Goal: Navigation & Orientation: Find specific page/section

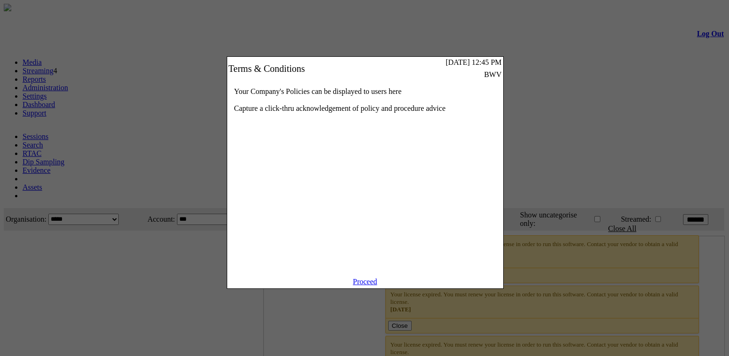
click at [361, 286] on link "Proceed" at bounding box center [365, 282] width 24 height 8
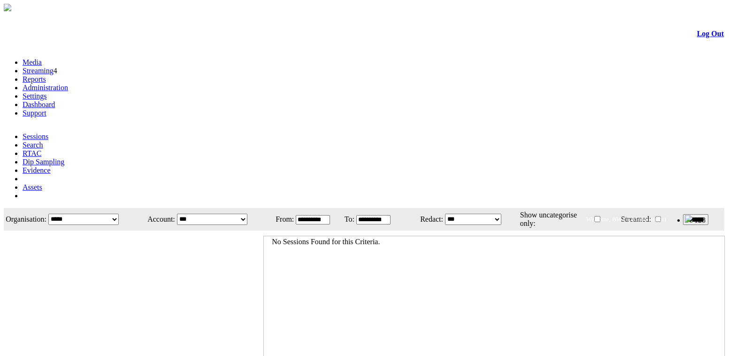
click at [68, 84] on link "Administration" at bounding box center [46, 88] width 46 height 8
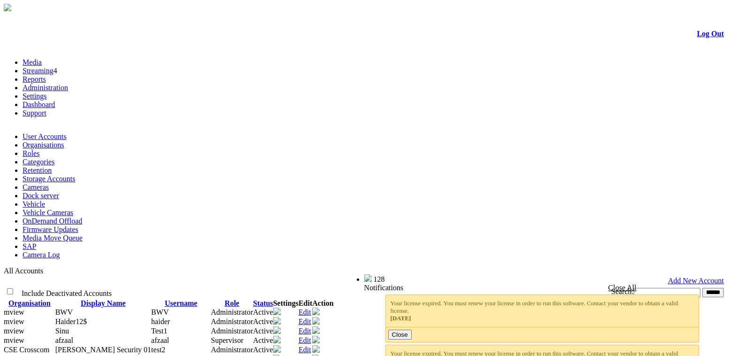
click at [305, 276] on td "Add New Account" at bounding box center [365, 280] width 720 height 9
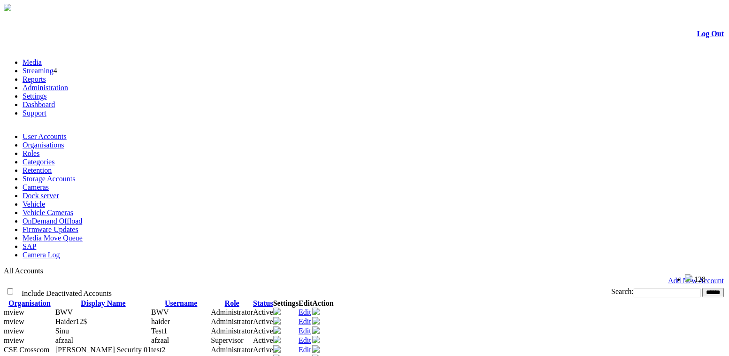
click at [47, 92] on link "Settings" at bounding box center [35, 96] width 24 height 8
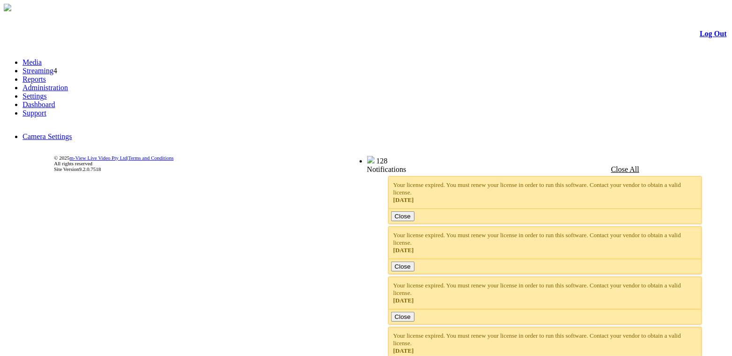
click at [548, 187] on body "m-View Web Portal Log Out Media Streaming 4 Reports Administration Settings Das…" at bounding box center [366, 95] width 725 height 183
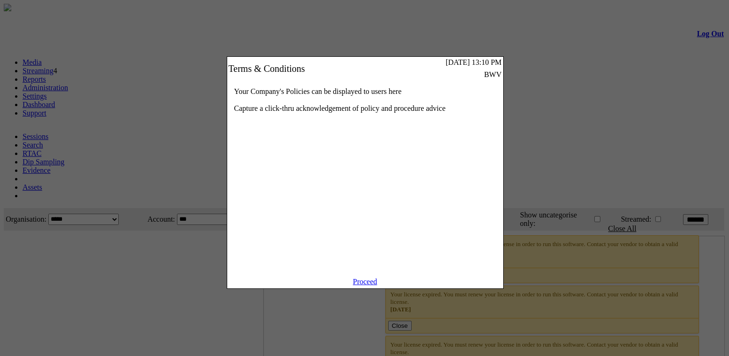
click at [356, 286] on link "Proceed" at bounding box center [365, 282] width 24 height 8
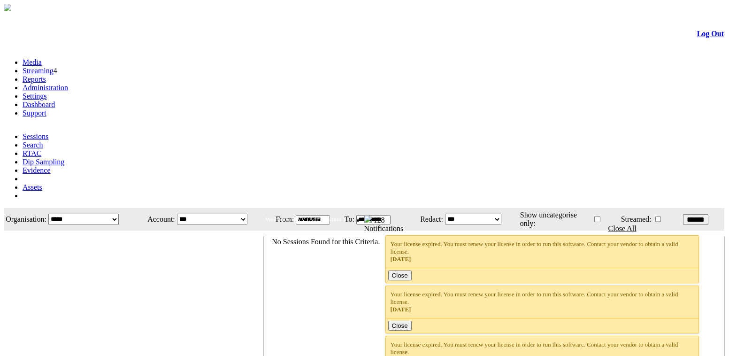
click at [47, 92] on link "Settings" at bounding box center [35, 96] width 24 height 8
